Goal: Task Accomplishment & Management: Use online tool/utility

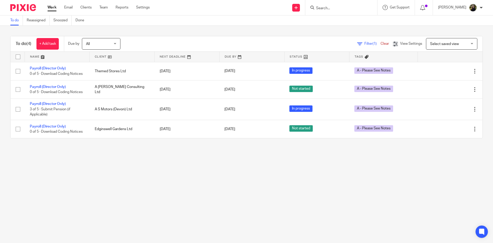
click at [332, 8] on input "Search" at bounding box center [338, 8] width 46 height 5
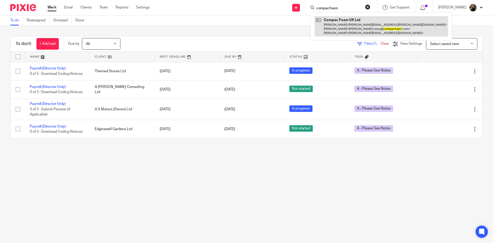
type input "compacfoam"
click at [332, 26] on link at bounding box center [380, 26] width 133 height 20
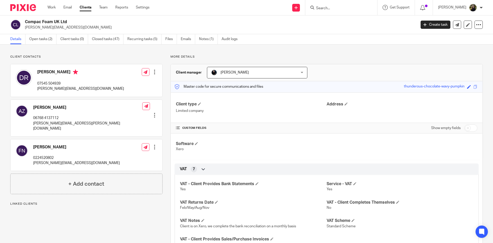
click at [33, 39] on link "Open tasks (2)" at bounding box center [42, 39] width 27 height 10
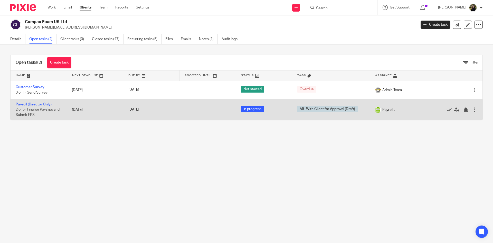
click at [38, 103] on link "Payroll (Director Only)" at bounding box center [34, 104] width 36 height 4
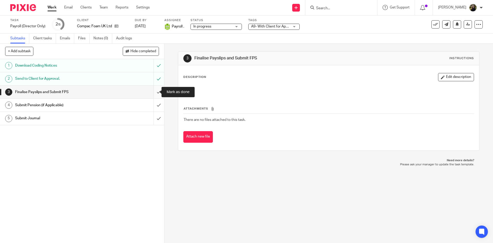
click at [155, 90] on input "submit" at bounding box center [82, 91] width 164 height 13
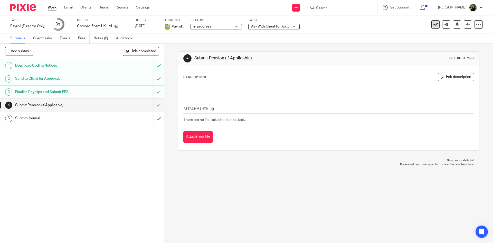
click at [434, 23] on icon at bounding box center [435, 24] width 5 height 5
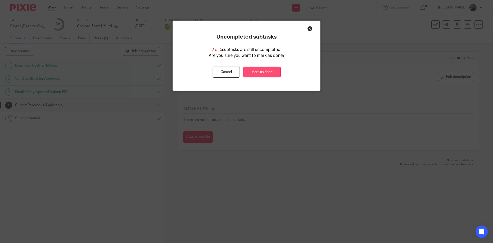
click at [257, 71] on link "Mark as done" at bounding box center [261, 71] width 37 height 11
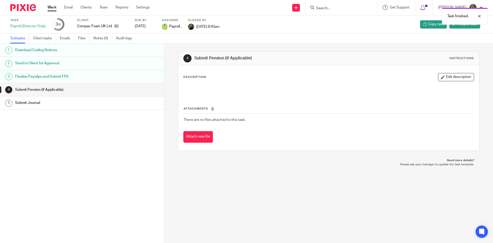
click at [333, 5] on div "Task finished." at bounding box center [366, 15] width 241 height 20
click at [333, 12] on div at bounding box center [341, 7] width 72 height 15
click at [330, 8] on input "Search" at bounding box center [338, 8] width 46 height 5
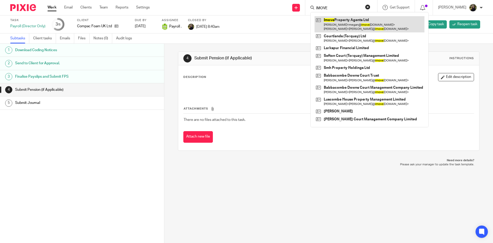
type input "IMOVE"
click at [339, 31] on link at bounding box center [369, 24] width 110 height 16
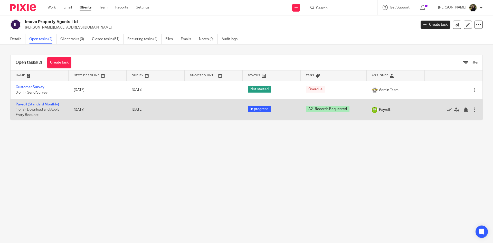
click at [28, 105] on link "Payroll (Standard Monthly)" at bounding box center [37, 104] width 43 height 4
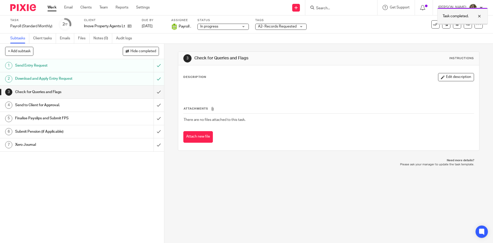
click at [480, 15] on div at bounding box center [475, 16] width 14 height 6
click at [463, 26] on link at bounding box center [467, 24] width 8 height 8
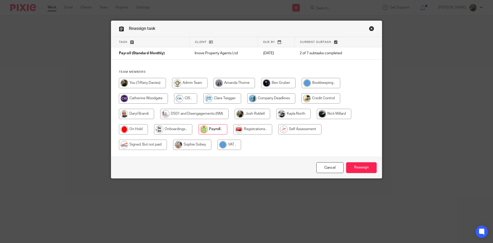
click at [150, 82] on input "radio" at bounding box center [142, 83] width 47 height 10
radio input "true"
click at [364, 168] on input "Reassign" at bounding box center [361, 167] width 31 height 11
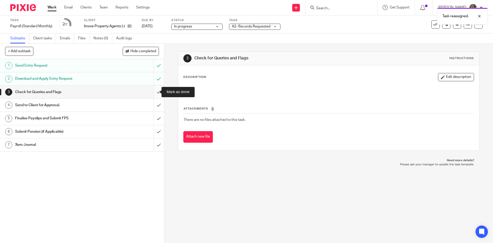
click at [151, 92] on input "submit" at bounding box center [82, 91] width 164 height 13
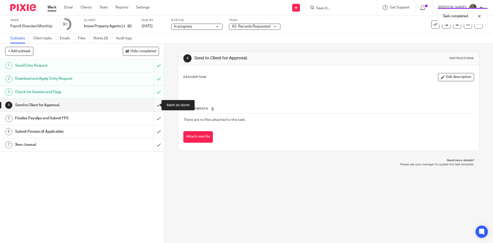
click at [153, 101] on input "submit" at bounding box center [82, 105] width 164 height 13
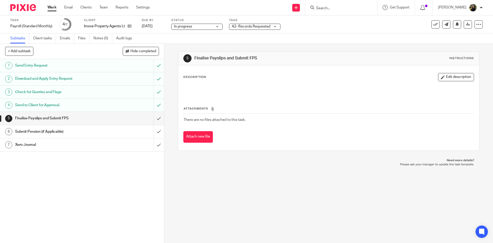
click at [258, 26] on span "A2- Records Requested" at bounding box center [251, 27] width 38 height 4
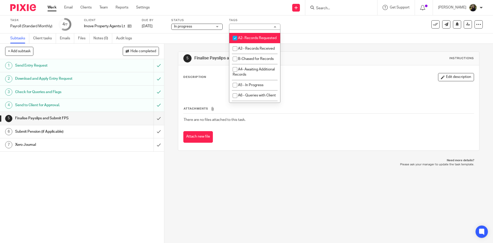
click at [245, 40] on span "A2- Records Requested" at bounding box center [257, 38] width 38 height 4
checkbox input "false"
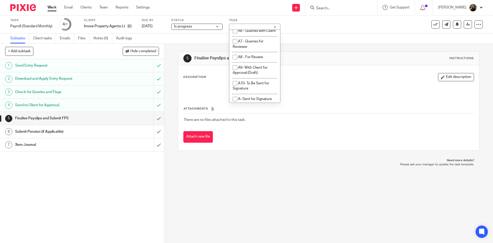
scroll to position [282, 0]
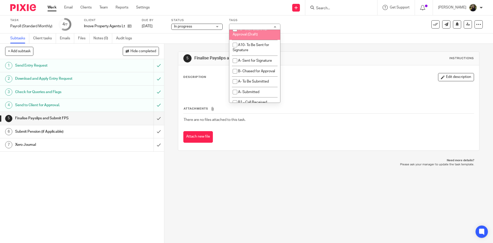
click at [254, 36] on span "A9- With Client for Approval (Draft)" at bounding box center [250, 31] width 35 height 9
checkbox input "true"
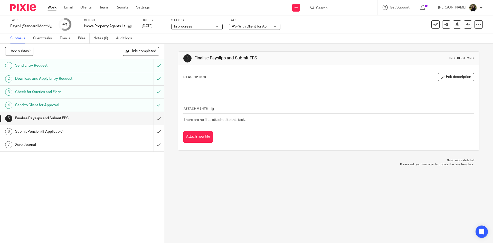
click at [308, 68] on div "Description Edit description Attachments There are no files attached to this ta…" at bounding box center [328, 107] width 301 height 85
drag, startPoint x: 322, startPoint y: 6, endPoint x: 319, endPoint y: 11, distance: 5.8
click at [322, 6] on input "Search" at bounding box center [338, 8] width 46 height 5
type input "larkspur"
click at [335, 23] on link at bounding box center [346, 20] width 64 height 8
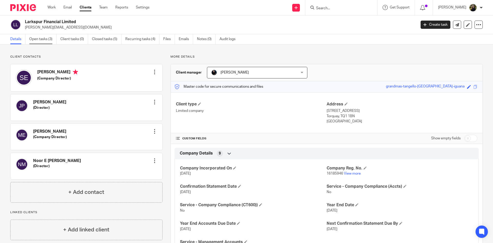
click at [50, 43] on link "Open tasks (3)" at bounding box center [42, 39] width 27 height 10
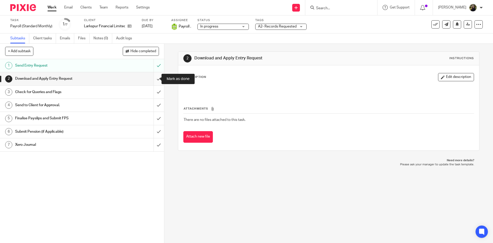
click at [152, 77] on input "submit" at bounding box center [82, 78] width 164 height 13
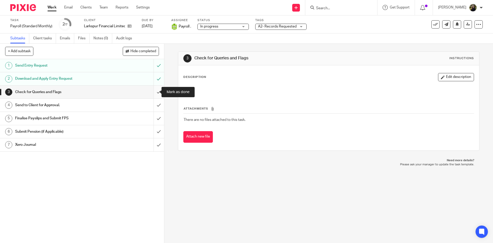
click at [154, 90] on input "submit" at bounding box center [82, 91] width 164 height 13
click at [156, 103] on input "submit" at bounding box center [82, 105] width 164 height 13
click at [155, 91] on input "submit" at bounding box center [82, 91] width 164 height 13
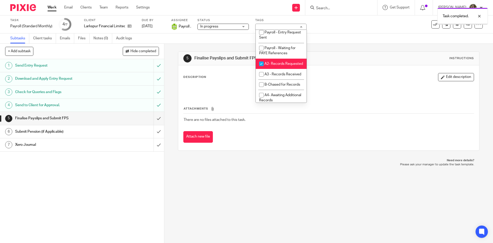
click at [267, 65] on span "A2- Records Requested" at bounding box center [283, 64] width 38 height 4
checkbox input "false"
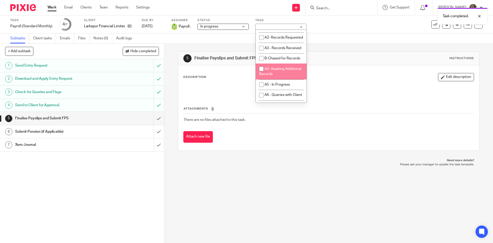
scroll to position [257, 0]
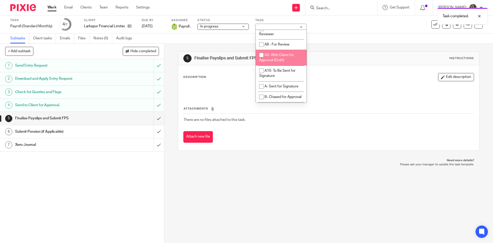
click at [277, 62] on span "A9- With Client for Approval (Draft)" at bounding box center [276, 57] width 35 height 9
checkbox input "true"
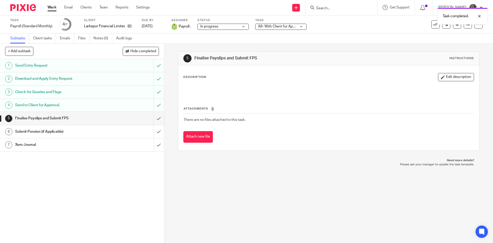
click at [330, 78] on div "Description Edit description" at bounding box center [328, 77] width 290 height 8
click at [29, 8] on img at bounding box center [23, 7] width 26 height 7
